Goal: Task Accomplishment & Management: Use online tool/utility

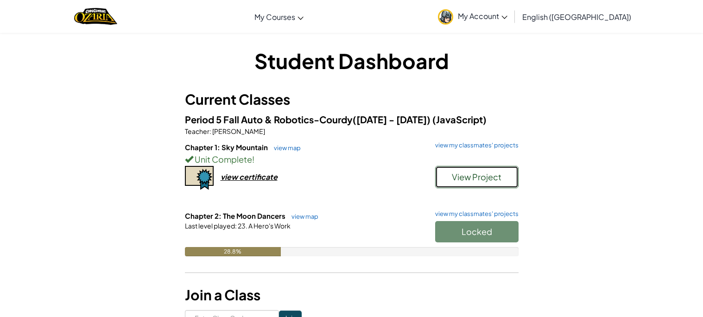
click at [487, 186] on button "View Project" at bounding box center [476, 177] width 83 height 22
click at [445, 144] on link "view my classmates' projects" at bounding box center [474, 145] width 88 height 6
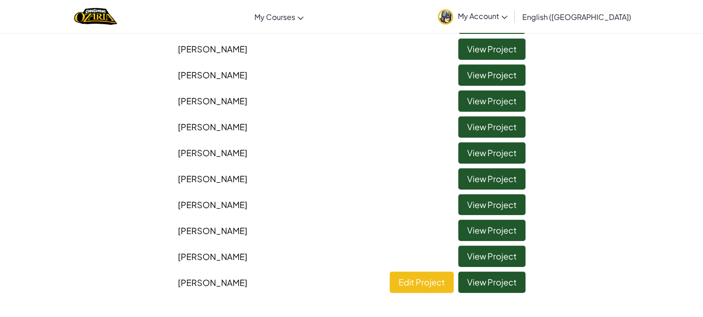
scroll to position [52, 0]
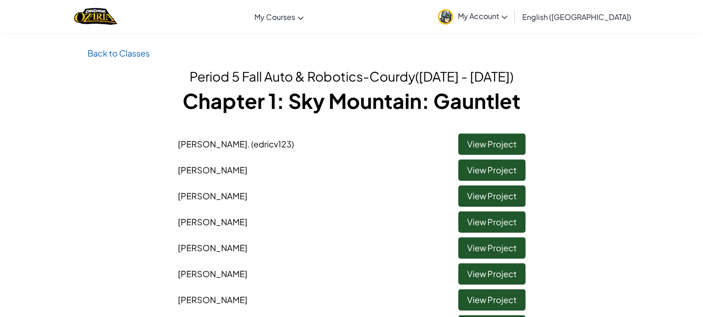
click at [488, 155] on li "Ayden Johnson View Project" at bounding box center [351, 168] width 361 height 26
click at [462, 138] on link "View Project" at bounding box center [491, 143] width 67 height 21
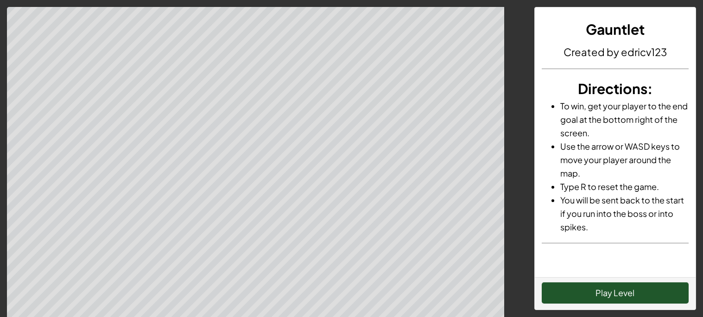
click at [573, 280] on div "Play Level" at bounding box center [614, 293] width 161 height 32
click at [579, 286] on button "Play Level" at bounding box center [614, 292] width 147 height 21
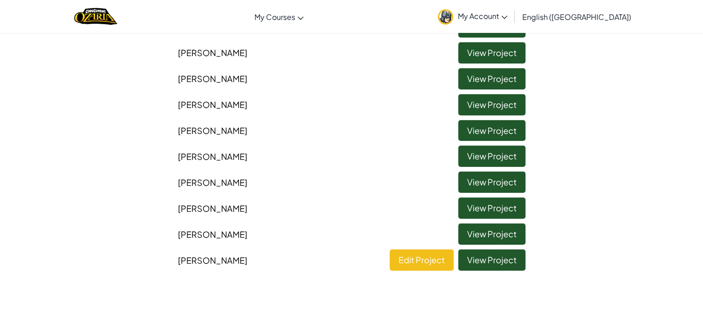
scroll to position [220, 0]
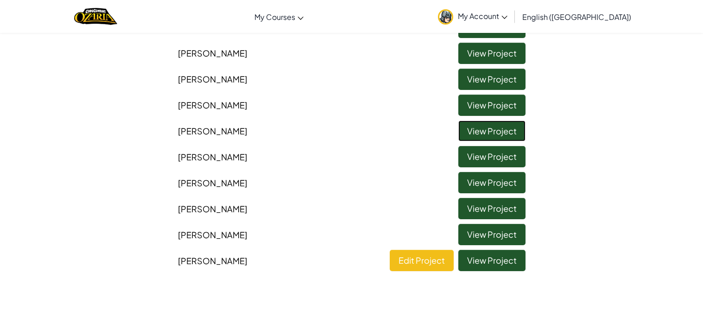
click at [482, 132] on link "View Project" at bounding box center [491, 130] width 67 height 21
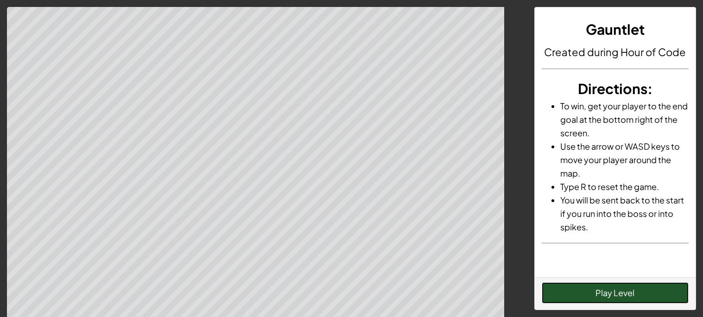
click at [586, 297] on button "Play Level" at bounding box center [614, 292] width 147 height 21
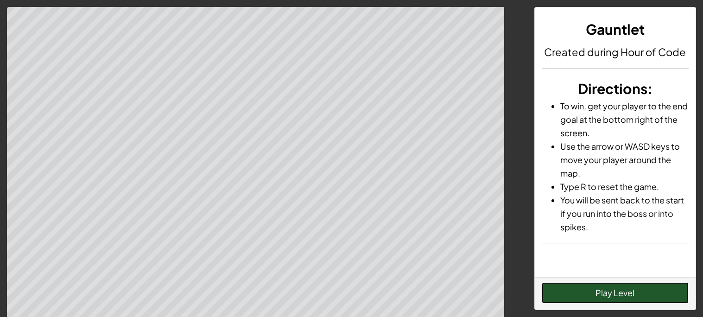
click at [586, 297] on button "Play Level" at bounding box center [614, 292] width 147 height 21
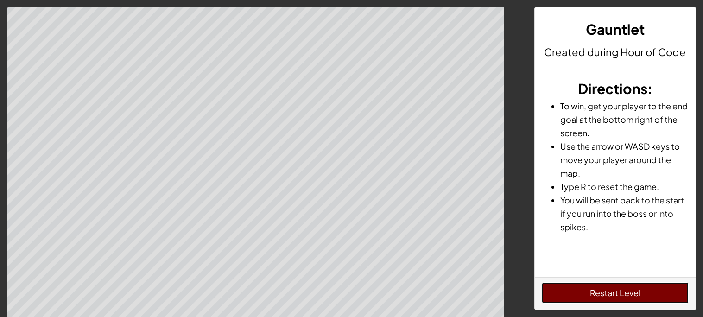
click at [586, 297] on button "Restart Level" at bounding box center [614, 292] width 147 height 21
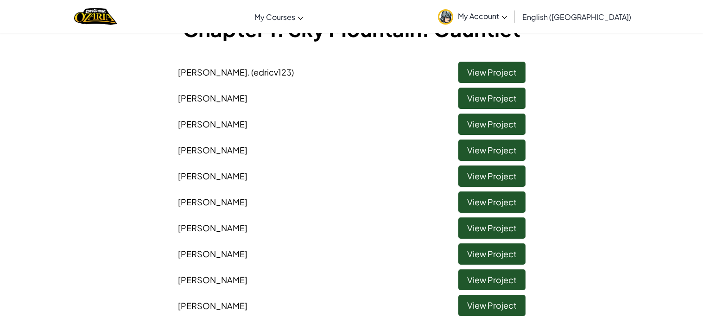
scroll to position [74, 0]
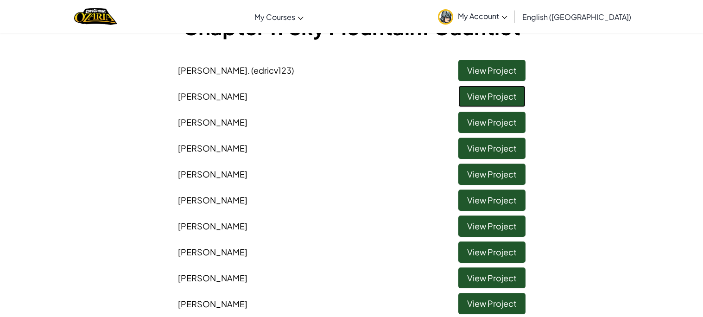
click at [503, 94] on link "View Project" at bounding box center [491, 96] width 67 height 21
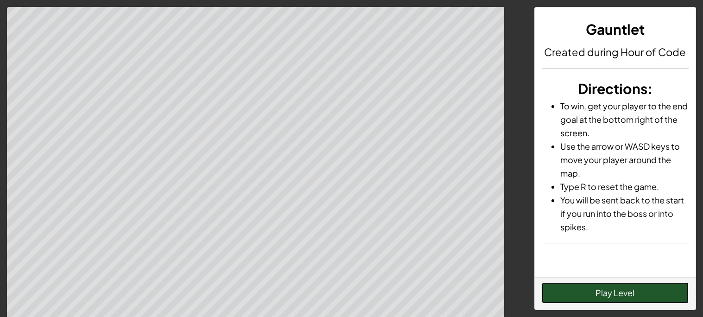
click at [597, 293] on button "Play Level" at bounding box center [614, 292] width 147 height 21
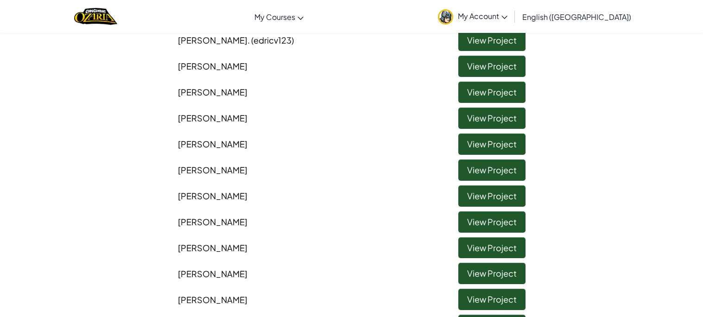
scroll to position [156, 0]
click at [475, 99] on link "View Project" at bounding box center [491, 92] width 67 height 21
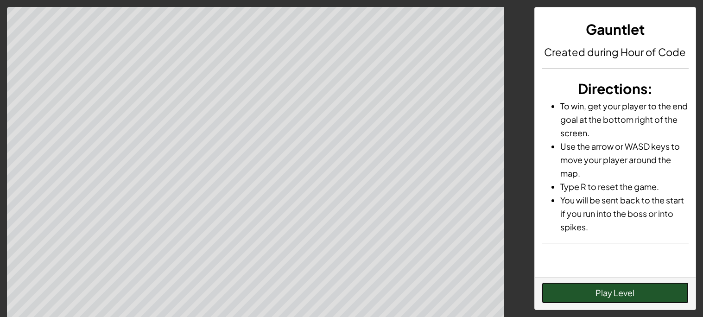
click at [564, 288] on button "Play Level" at bounding box center [614, 292] width 147 height 21
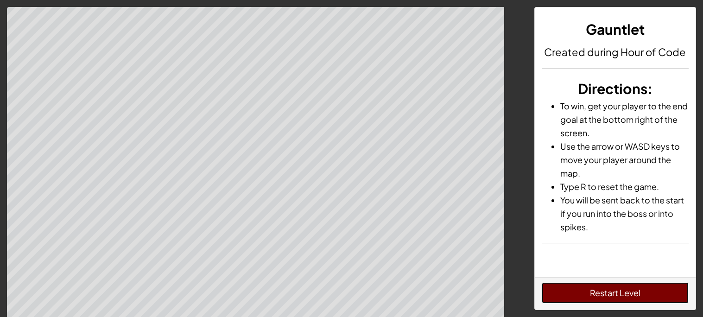
click at [635, 287] on button "Restart Level" at bounding box center [614, 292] width 147 height 21
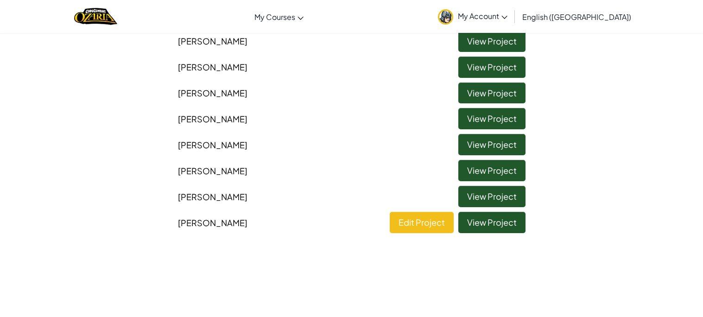
scroll to position [259, 0]
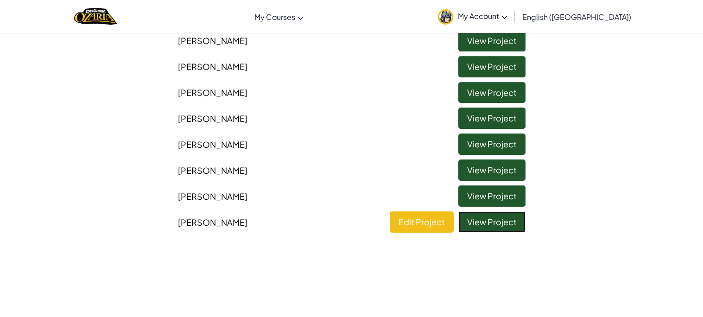
click at [479, 227] on link "View Project" at bounding box center [491, 221] width 67 height 21
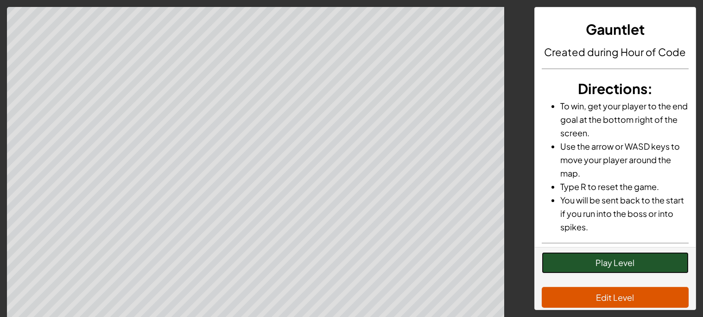
click at [617, 269] on button "Play Level" at bounding box center [614, 262] width 147 height 21
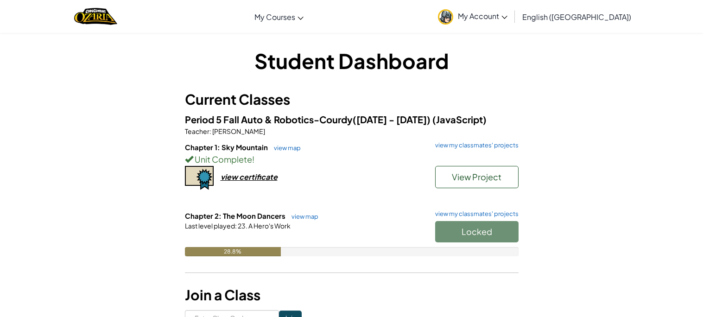
scroll to position [52, 0]
